Goal: Transaction & Acquisition: Subscribe to service/newsletter

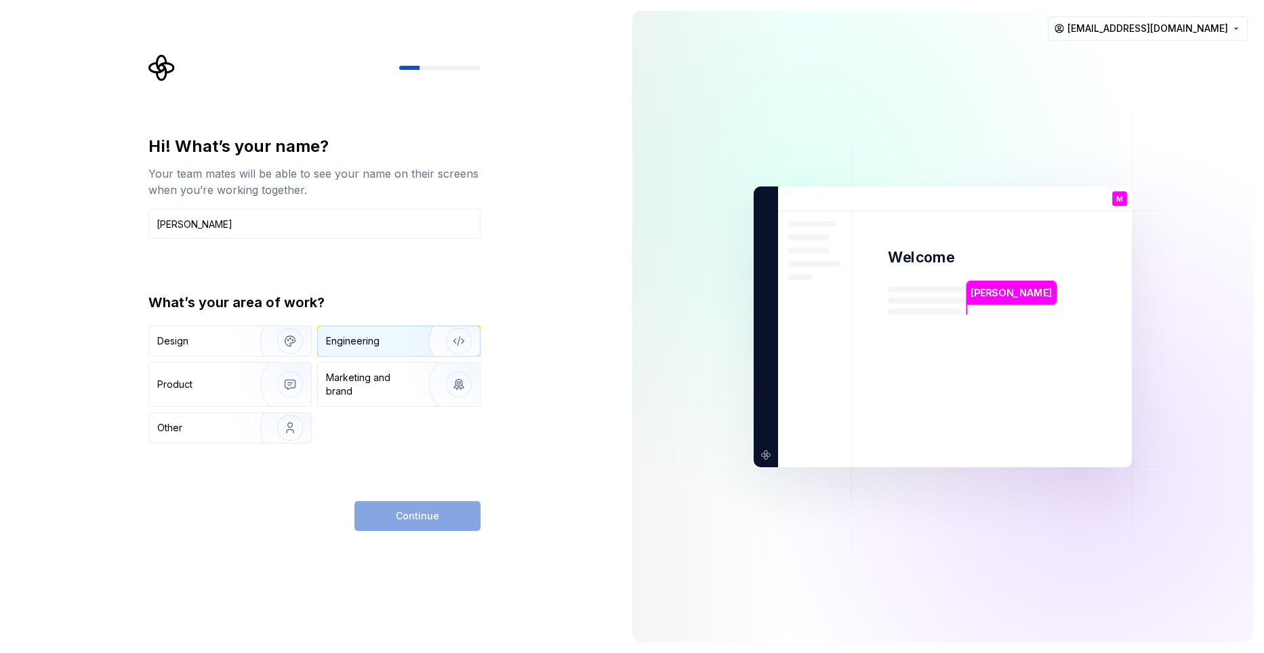
type input "[PERSON_NAME]"
click at [466, 350] on img "button" at bounding box center [450, 340] width 87 height 91
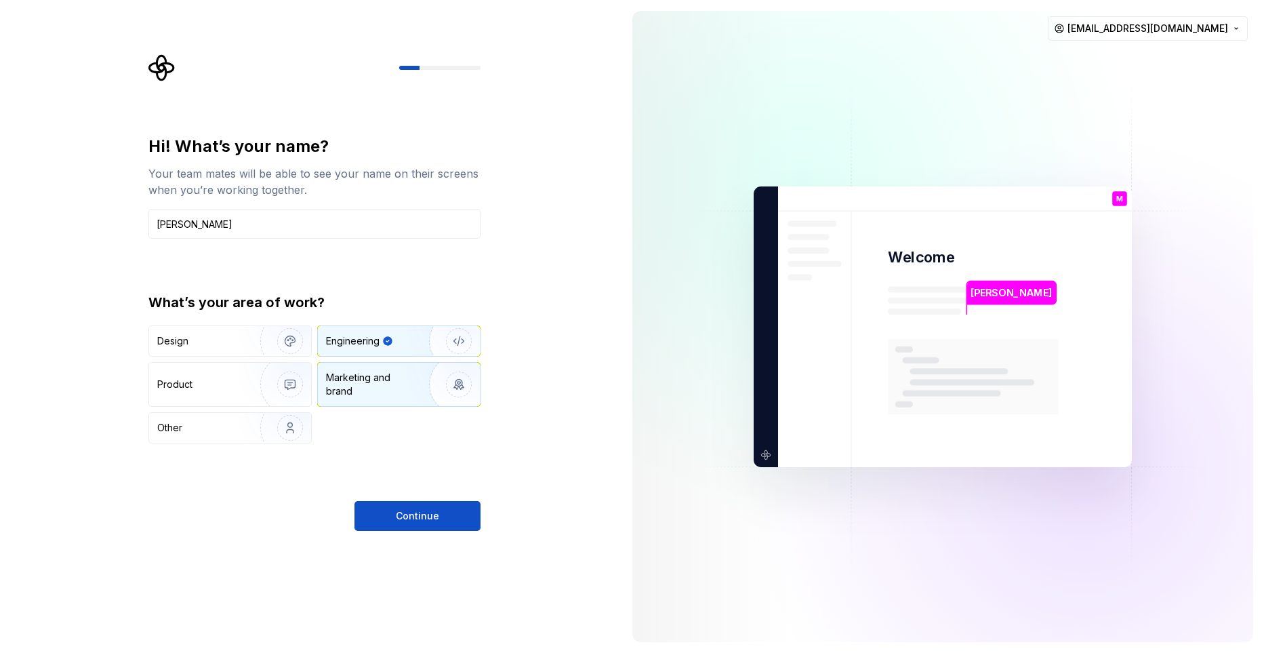
click at [465, 379] on img "button" at bounding box center [450, 384] width 87 height 91
click at [447, 333] on img "button" at bounding box center [450, 340] width 87 height 91
click at [281, 338] on img "button" at bounding box center [281, 340] width 87 height 91
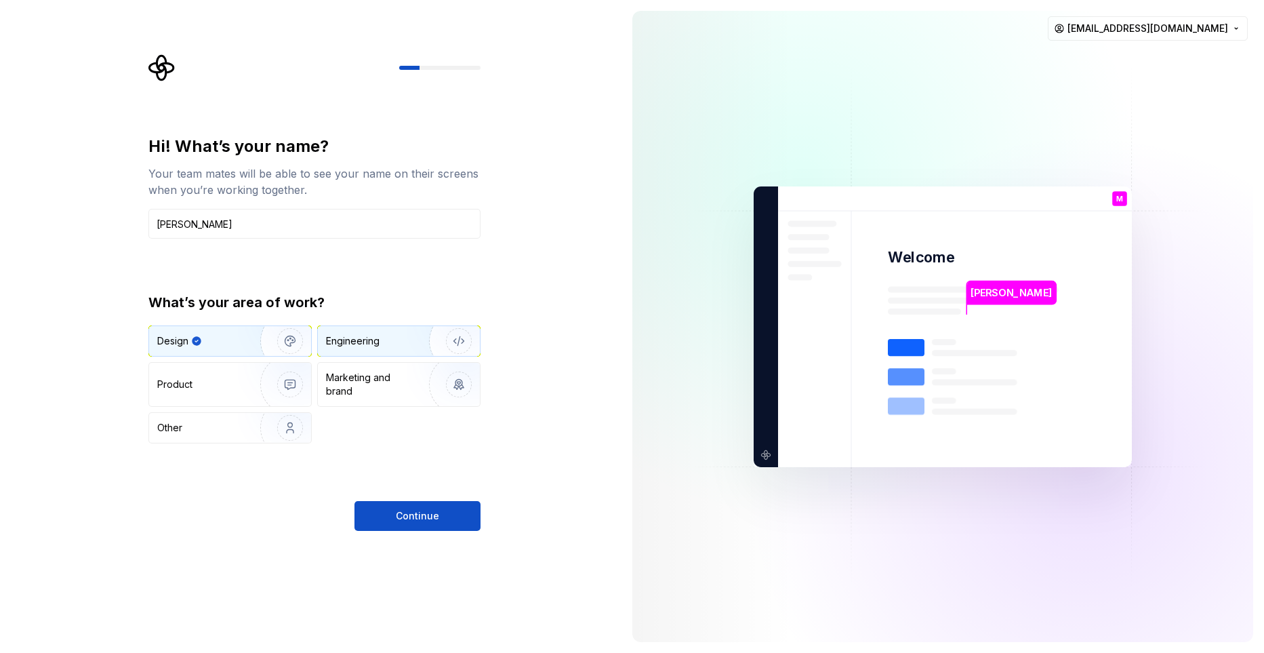
type button "Design"
click at [394, 349] on div "Engineering" at bounding box center [399, 341] width 162 height 30
type button "Engineering"
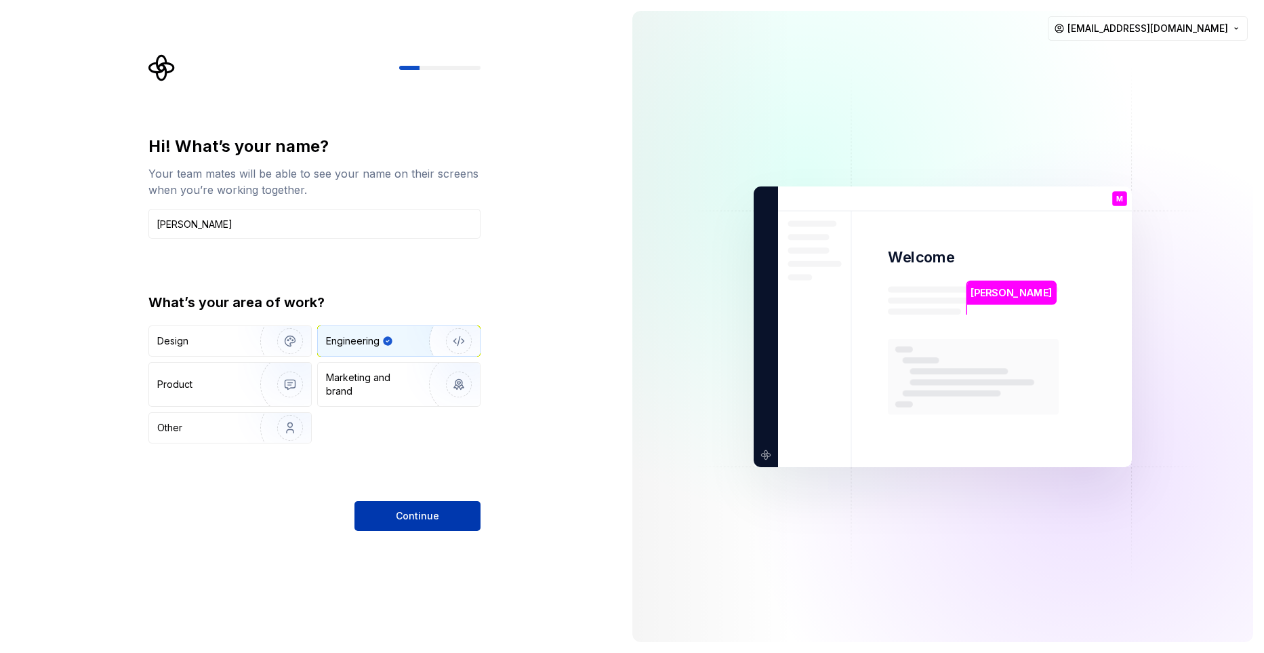
click at [432, 510] on span "Continue" at bounding box center [417, 516] width 43 height 14
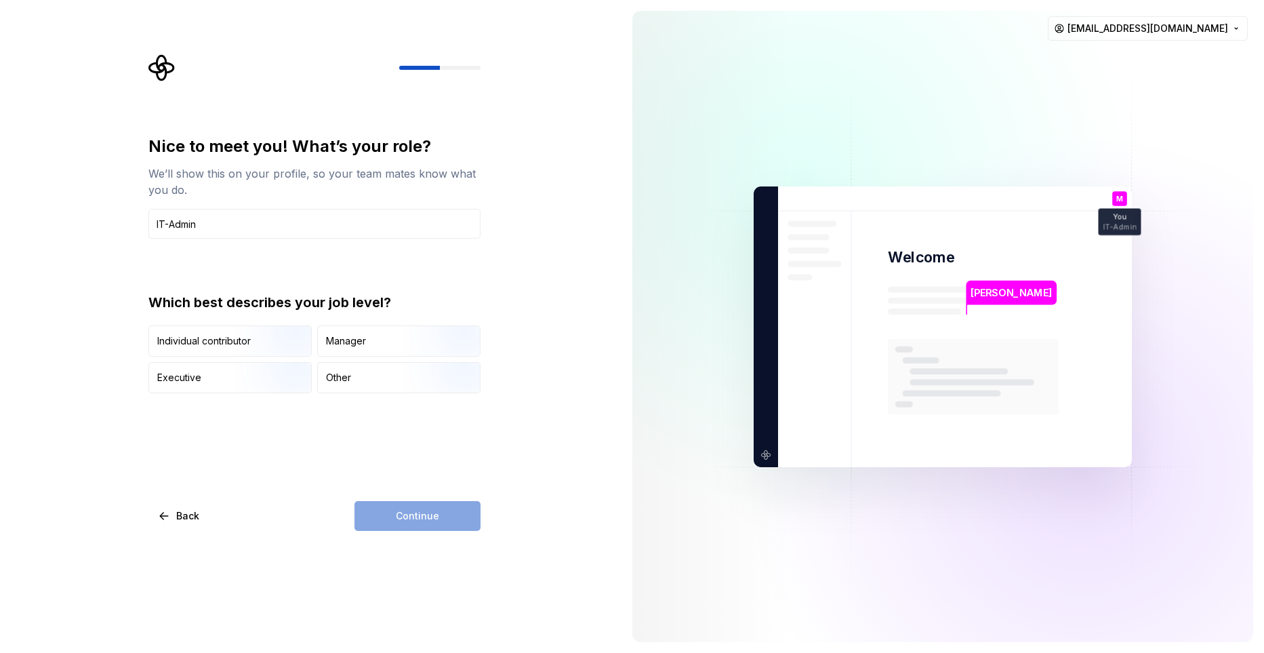
drag, startPoint x: 252, startPoint y: 231, endPoint x: 119, endPoint y: 225, distance: 133.0
click at [148, 226] on input "IT-Admin" at bounding box center [314, 224] width 332 height 30
type input "DevOps"
click at [260, 335] on img "button" at bounding box center [278, 357] width 87 height 91
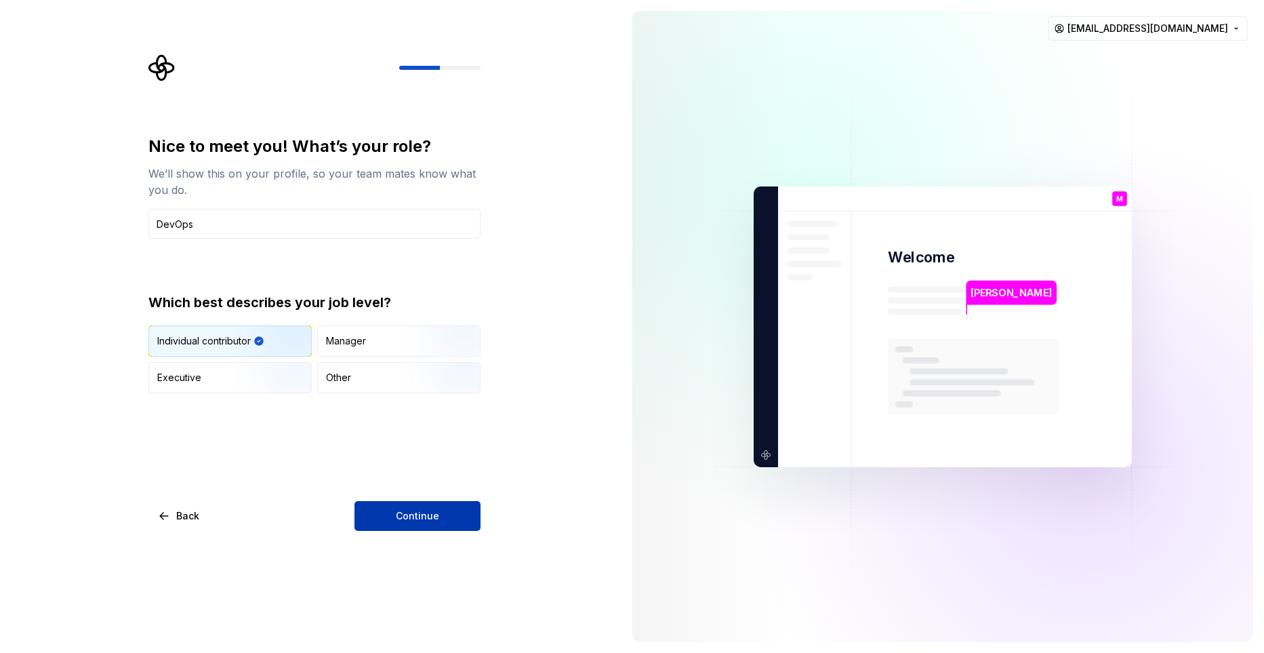
click at [438, 521] on button "Continue" at bounding box center [417, 516] width 126 height 30
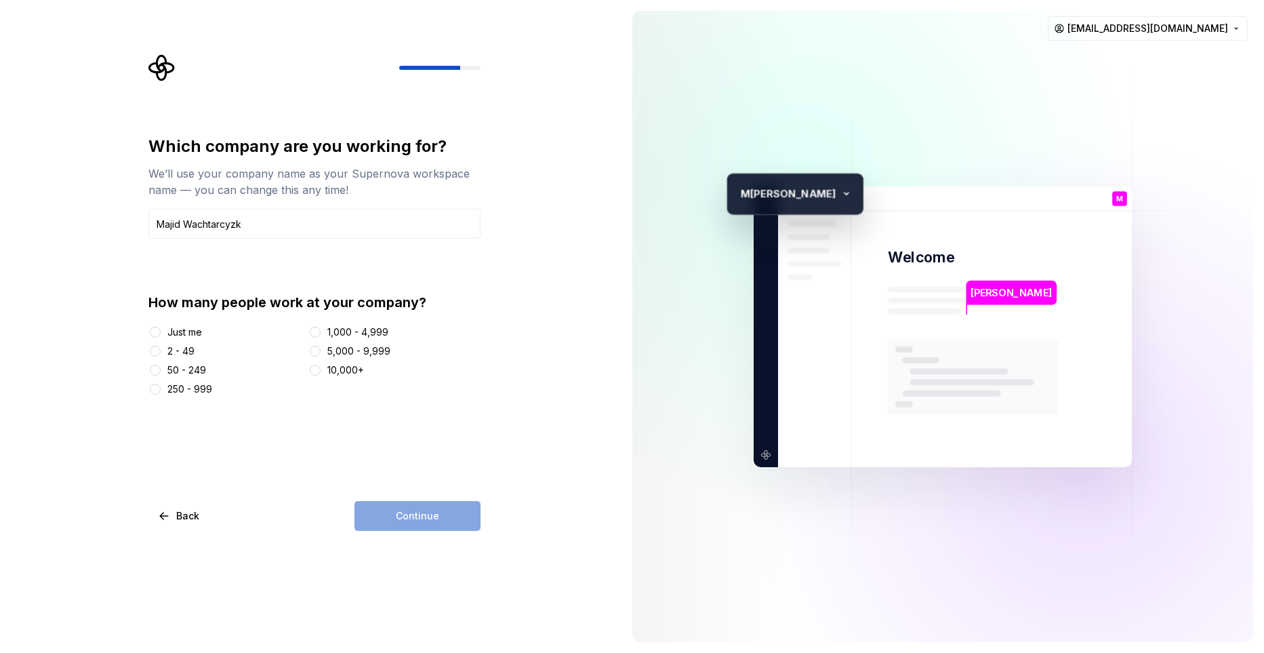
type input "Majid Wachtarcyzk"
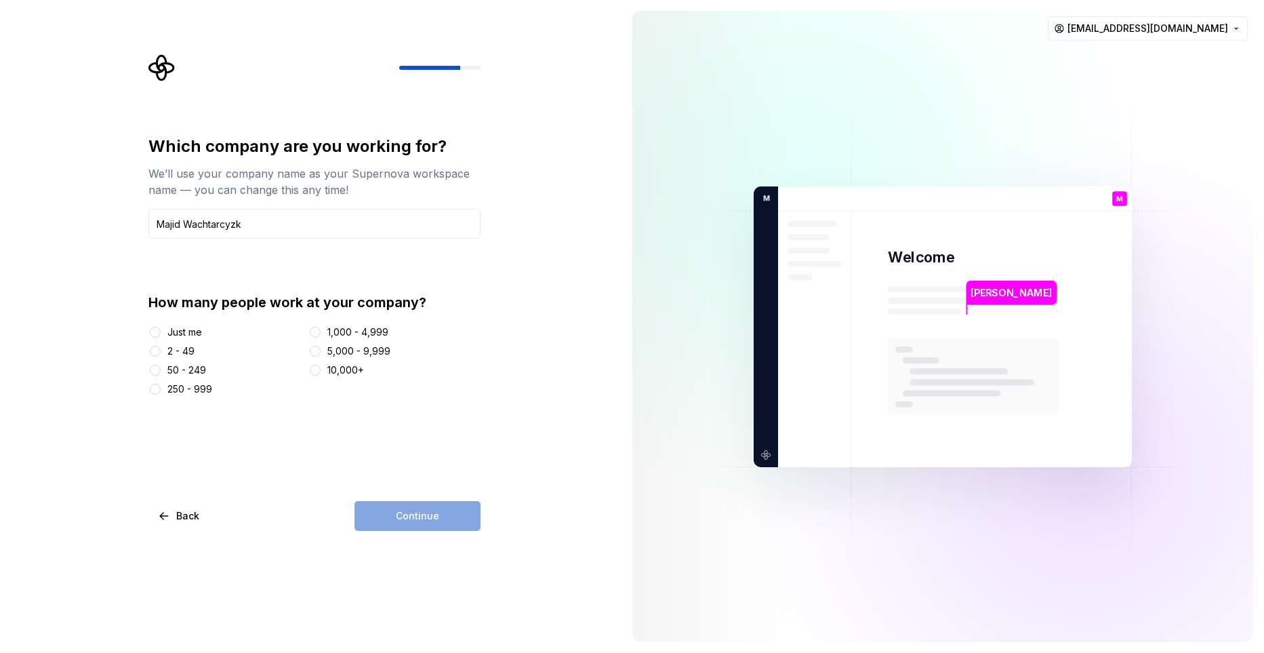
click at [182, 339] on div "Just me 2 - 49 50 - 249 250 - 999 1,000 - 4,999 5,000 - 9,999 10,000+" at bounding box center [314, 360] width 332 height 70
click at [182, 331] on div "Just me" at bounding box center [184, 332] width 35 height 14
click at [161, 331] on button "Just me" at bounding box center [155, 332] width 11 height 11
click at [394, 501] on button "Continue" at bounding box center [417, 516] width 126 height 30
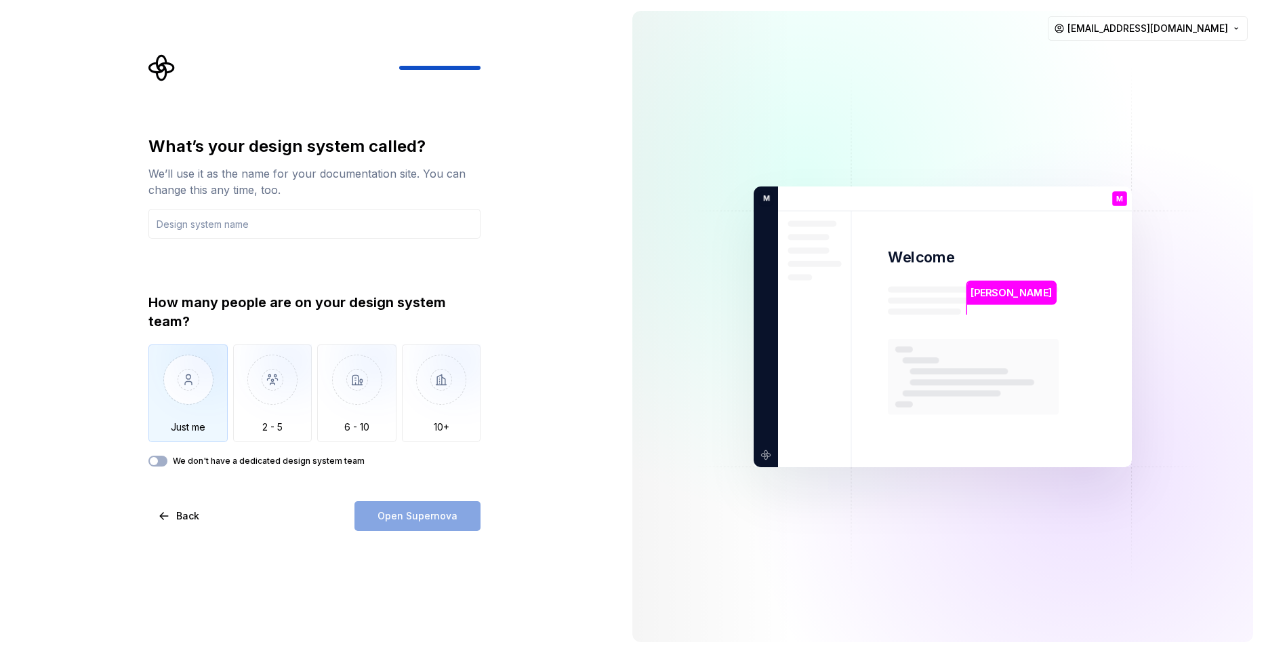
click at [179, 394] on img "button" at bounding box center [187, 389] width 79 height 91
click at [239, 228] on input "text" at bounding box center [314, 224] width 332 height 30
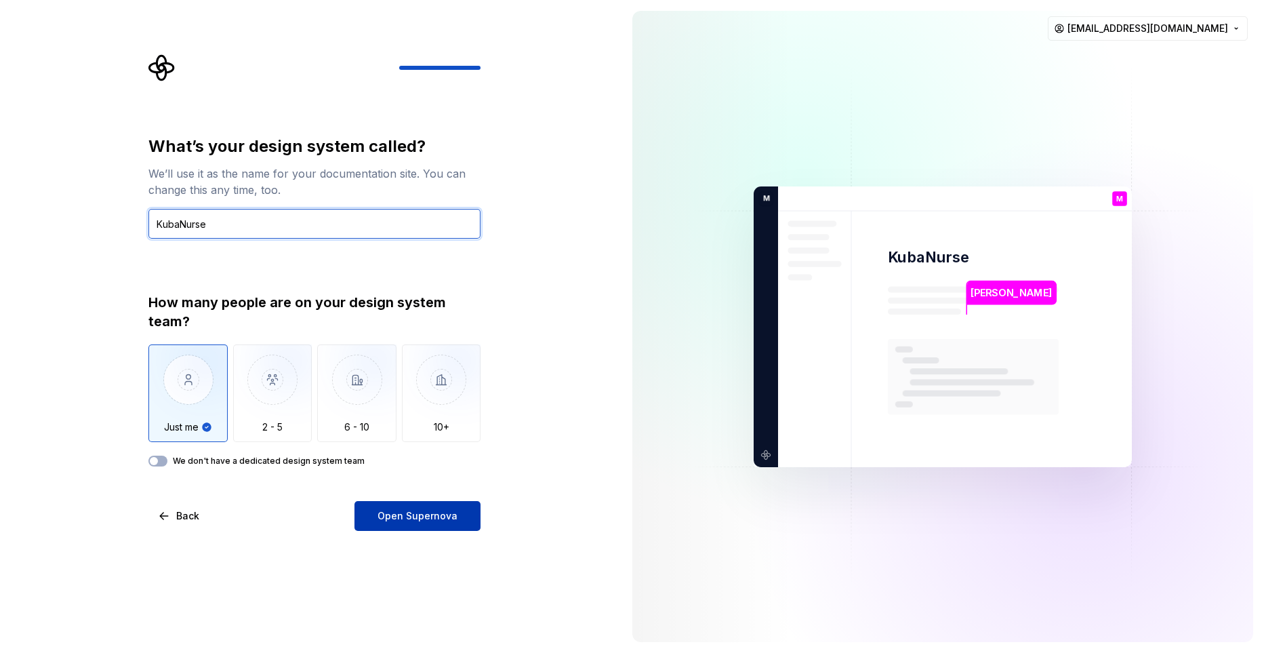
type input "KubaNurse"
click at [430, 516] on span "Open Supernova" at bounding box center [417, 516] width 80 height 14
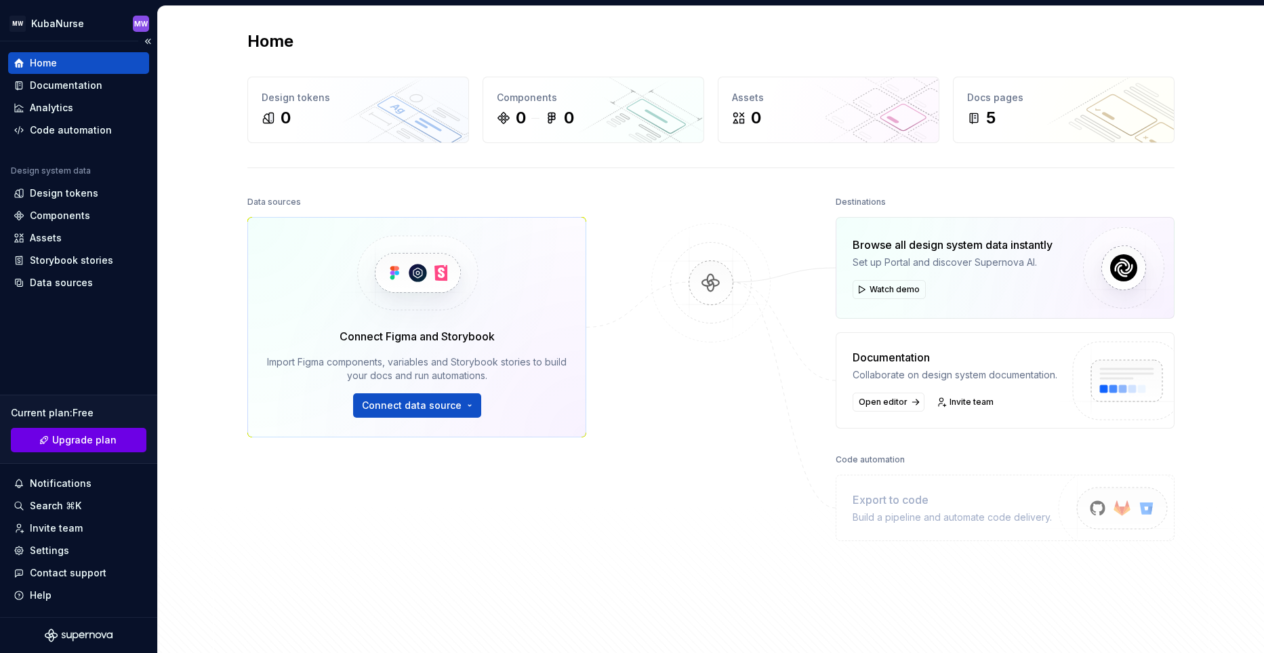
click at [125, 434] on link "Upgrade plan" at bounding box center [79, 440] width 136 height 24
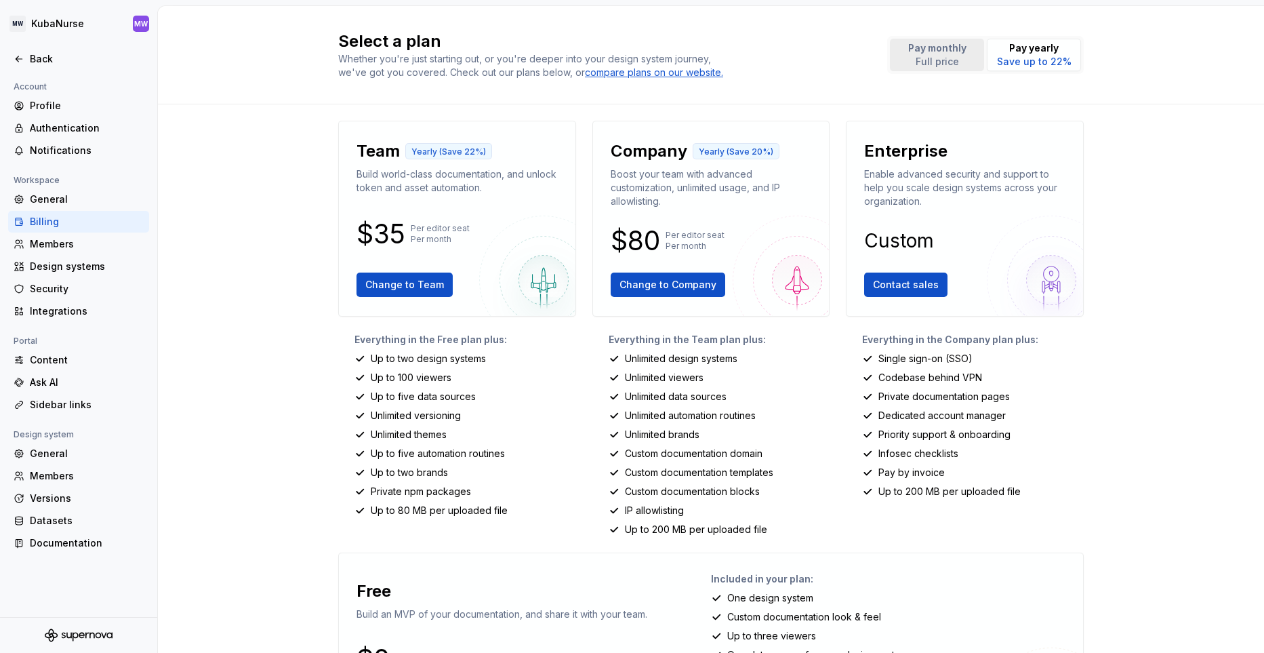
click at [942, 57] on p "Full price" at bounding box center [937, 62] width 58 height 14
click at [1068, 54] on p "Pay yearly" at bounding box center [1034, 48] width 75 height 14
